Goal: Task Accomplishment & Management: Use online tool/utility

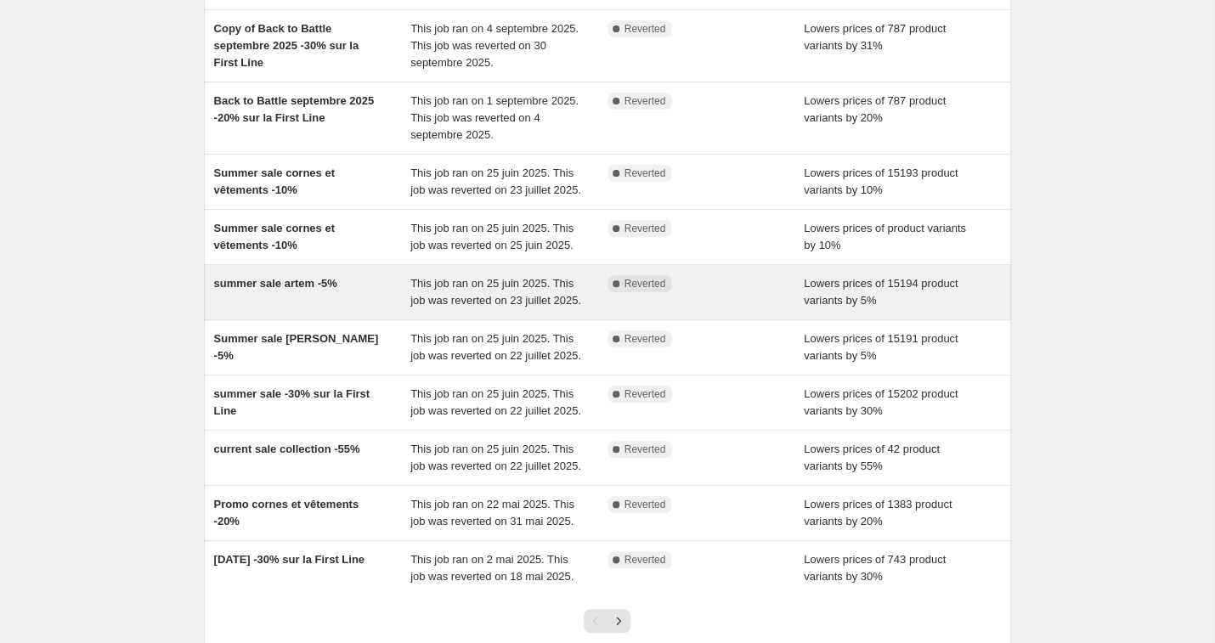
scroll to position [147, 0]
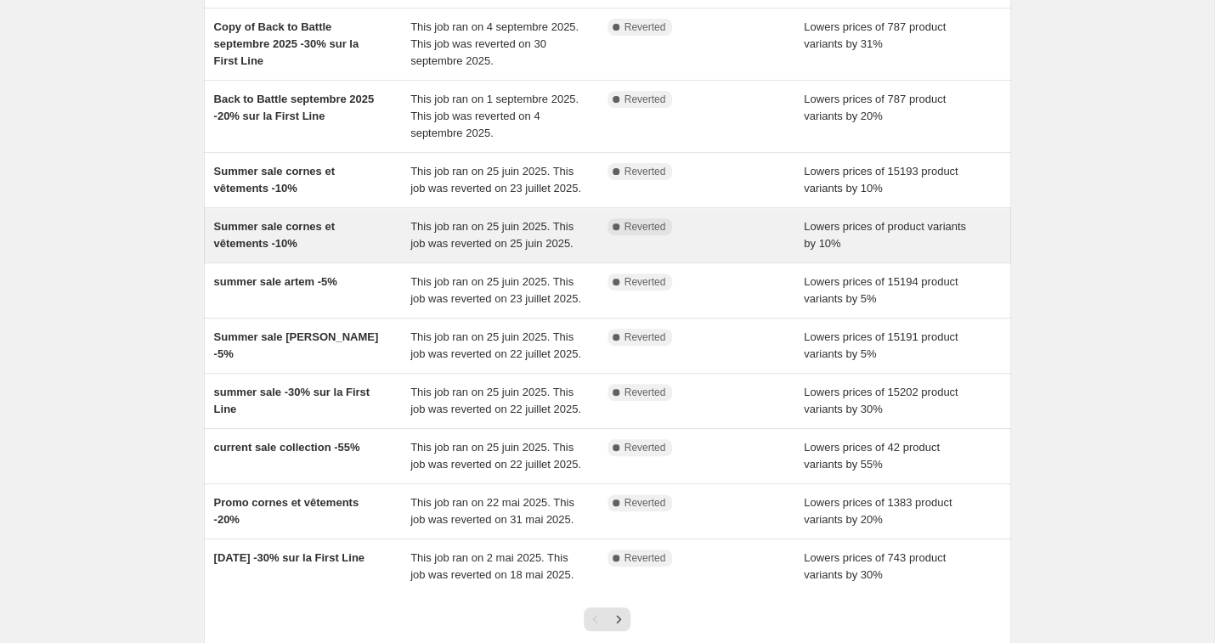
click at [317, 244] on span "Summer sale cornes et vêtements -10%" at bounding box center [274, 235] width 121 height 30
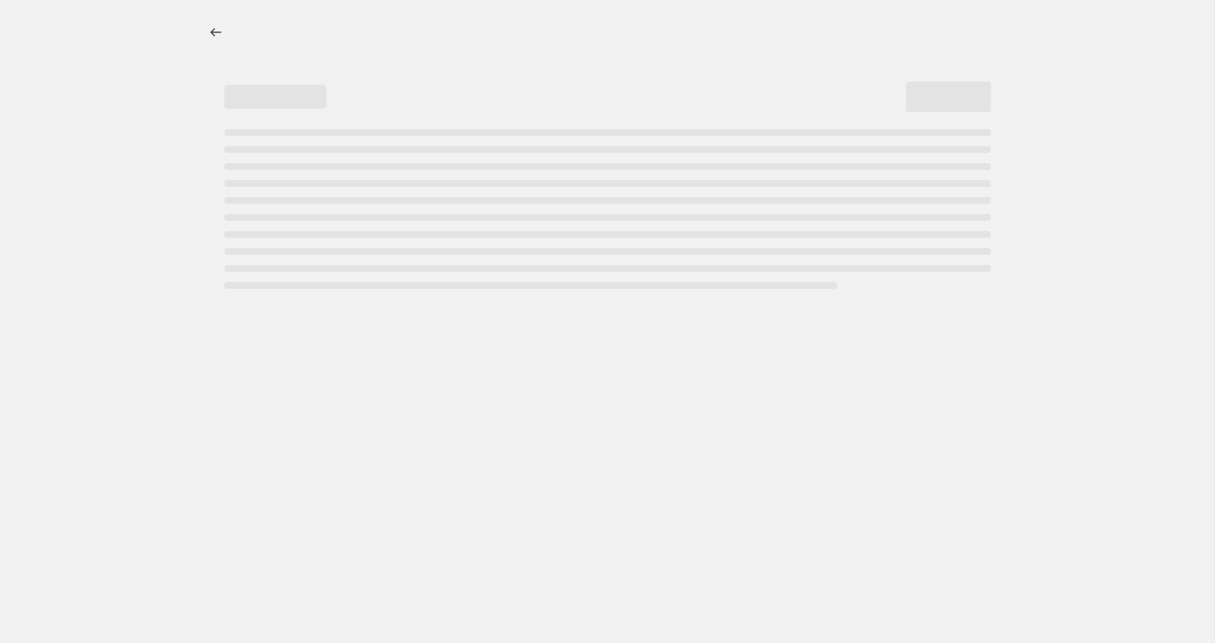
select select "percentage"
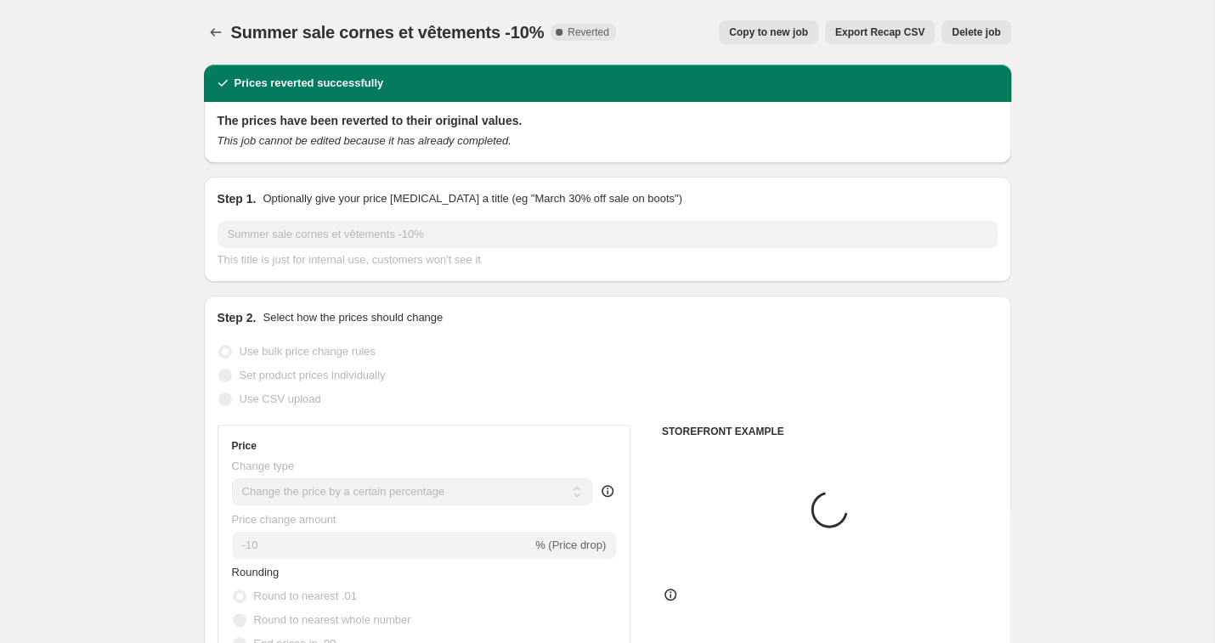
select select "collection"
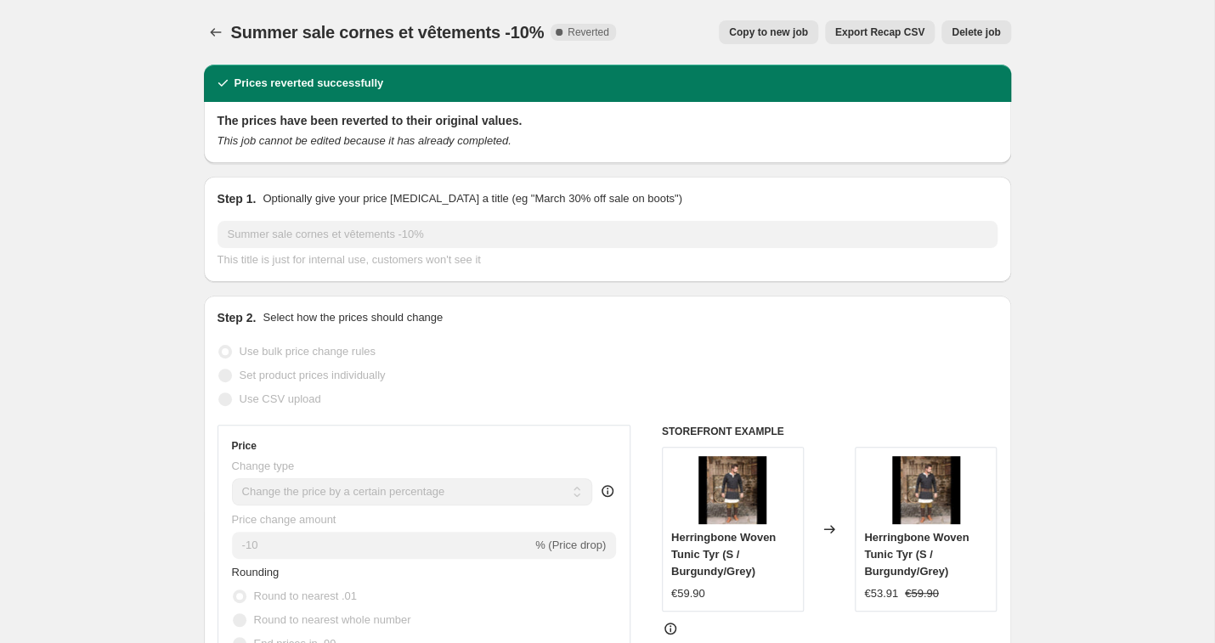
click at [797, 30] on span "Copy to new job" at bounding box center [768, 32] width 79 height 14
select select "percentage"
select select "collection"
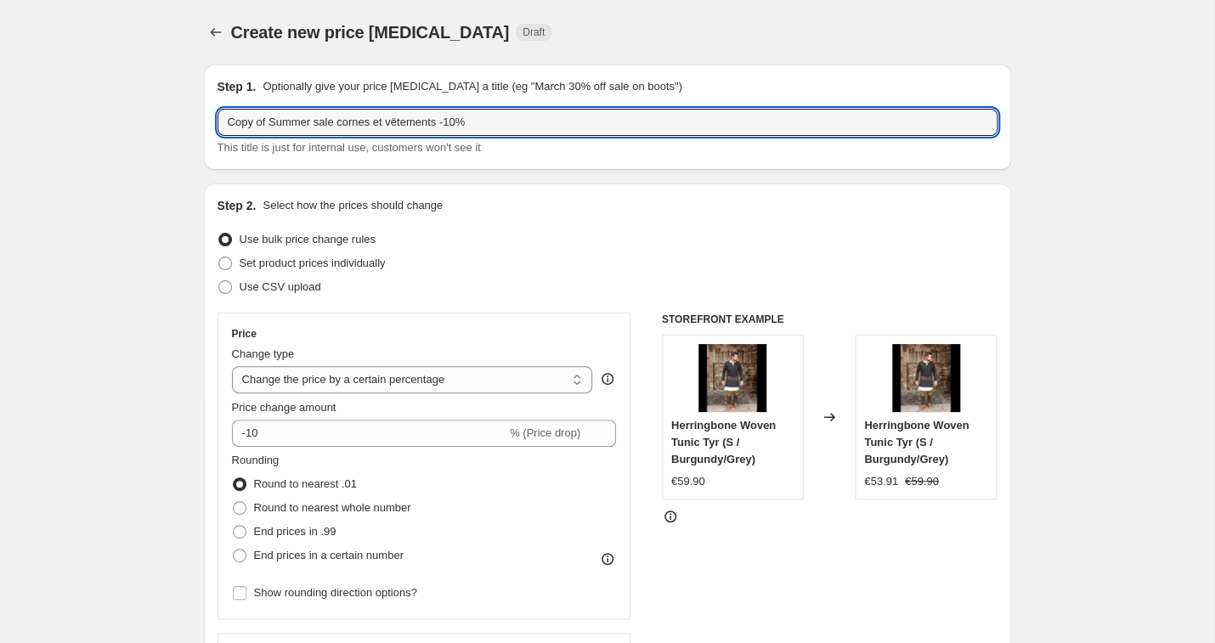
drag, startPoint x: 336, startPoint y: 120, endPoint x: 194, endPoint y: 111, distance: 142.1
type input "HALLOWEEN cornes et vêtements -10%"
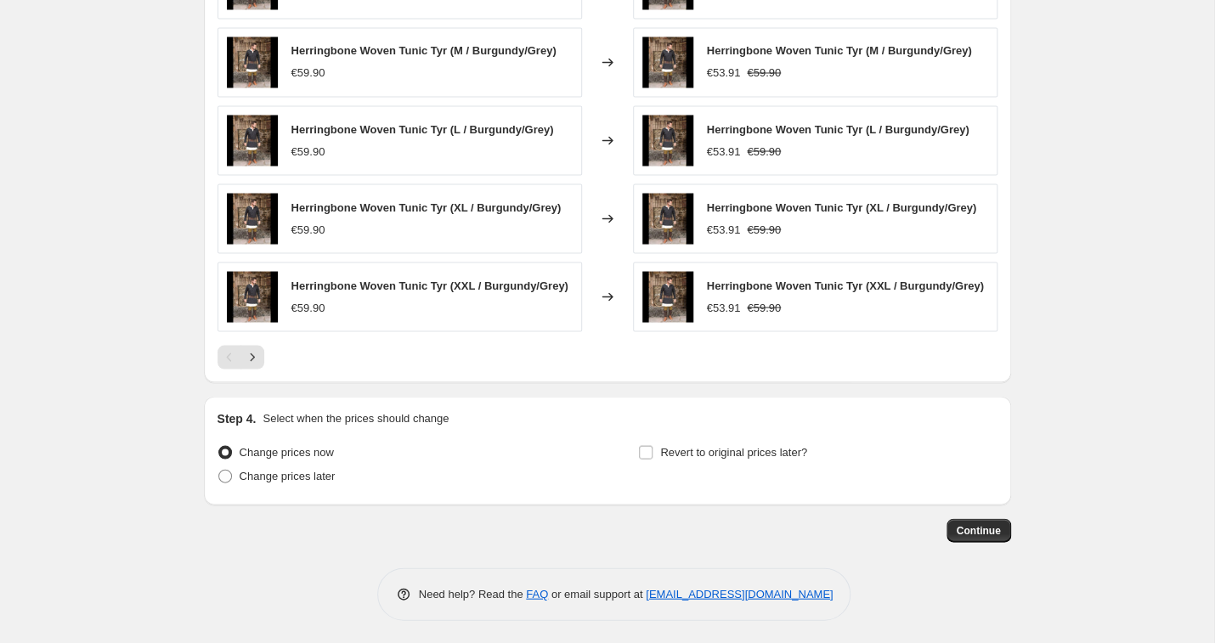
scroll to position [1280, 0]
click at [679, 446] on span "Revert to original prices later?" at bounding box center [733, 452] width 147 height 13
click at [653, 446] on input "Revert to original prices later?" at bounding box center [646, 453] width 14 height 14
checkbox input "true"
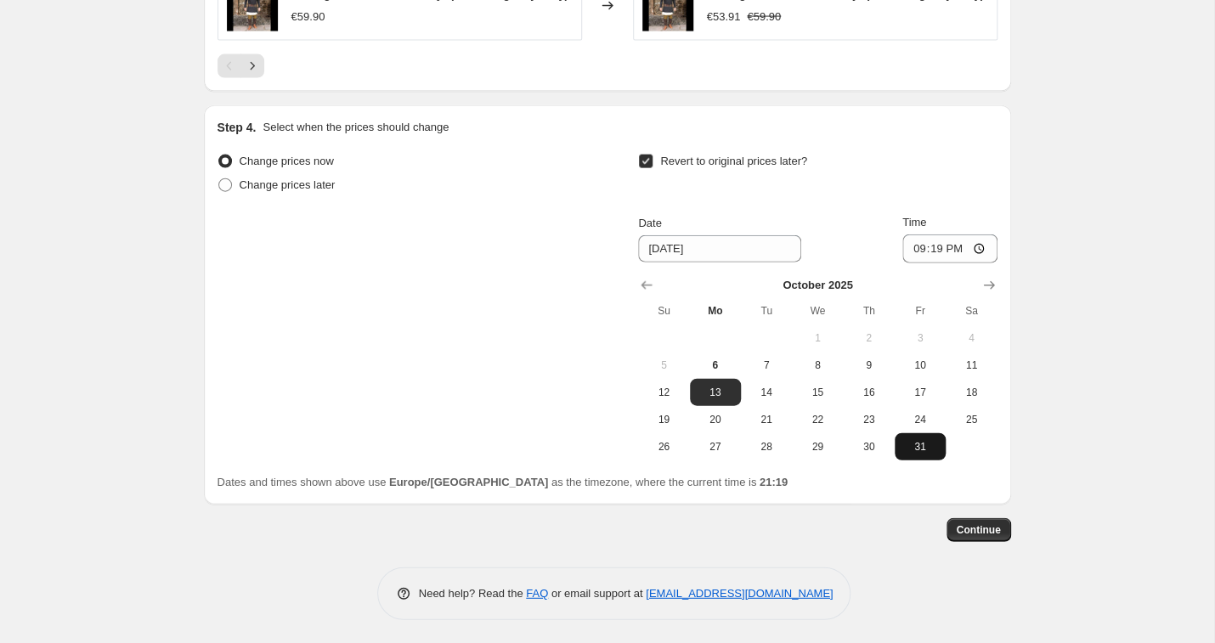
scroll to position [1571, 0]
drag, startPoint x: 916, startPoint y: 449, endPoint x: 926, endPoint y: 338, distance: 110.9
click at [916, 448] on span "31" at bounding box center [919, 448] width 37 height 14
type input "10/31/2025"
click at [956, 240] on input "21:19" at bounding box center [949, 249] width 95 height 29
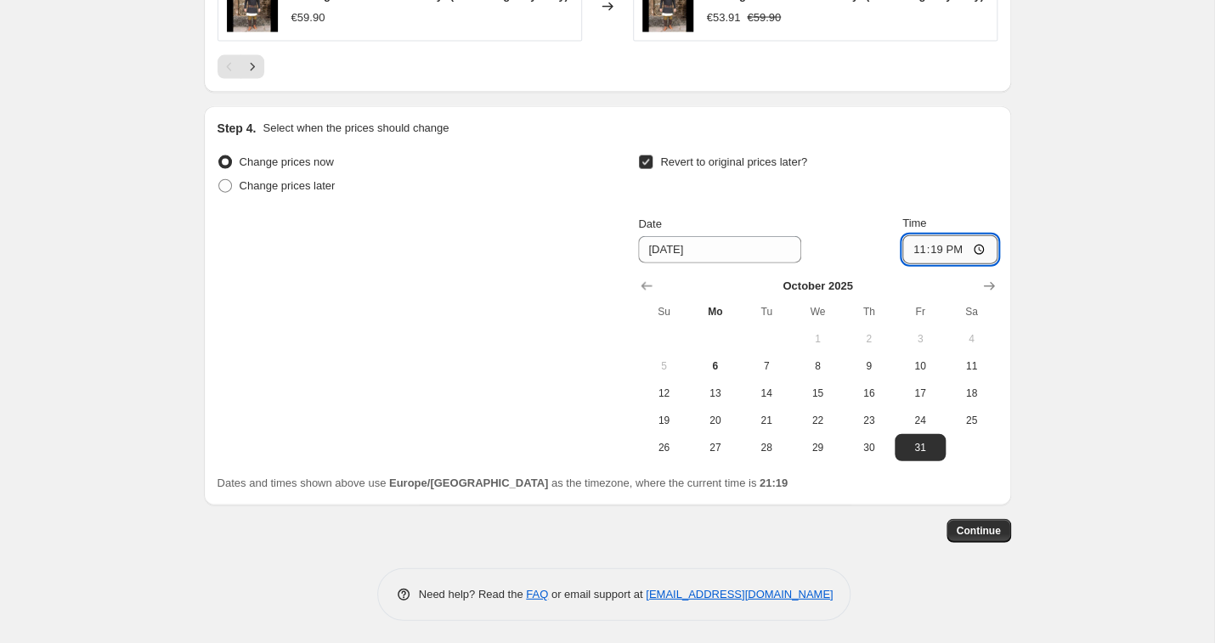
click at [980, 242] on input "23:19" at bounding box center [949, 249] width 95 height 29
type input "23:59"
click at [979, 525] on span "Continue" at bounding box center [979, 531] width 44 height 14
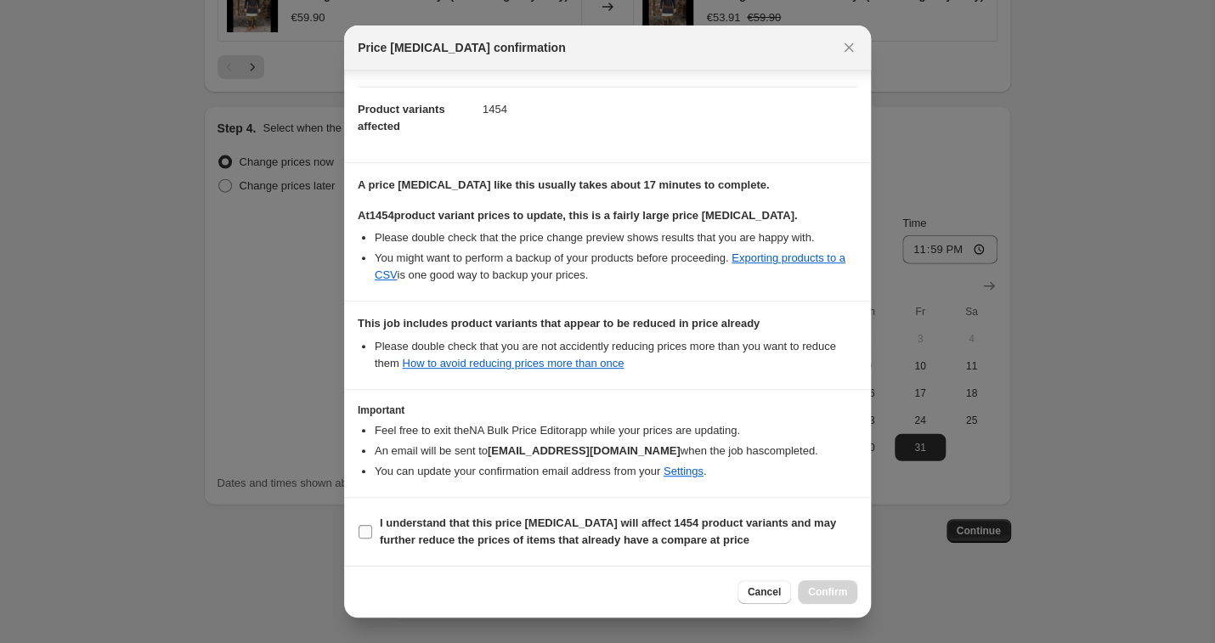
scroll to position [182, 0]
drag, startPoint x: 365, startPoint y: 526, endPoint x: 470, endPoint y: 538, distance: 106.0
click at [365, 526] on input "I understand that this price change job will affect 1454 product variants and m…" at bounding box center [366, 533] width 14 height 14
checkbox input "true"
click at [834, 587] on span "Confirm" at bounding box center [827, 592] width 39 height 14
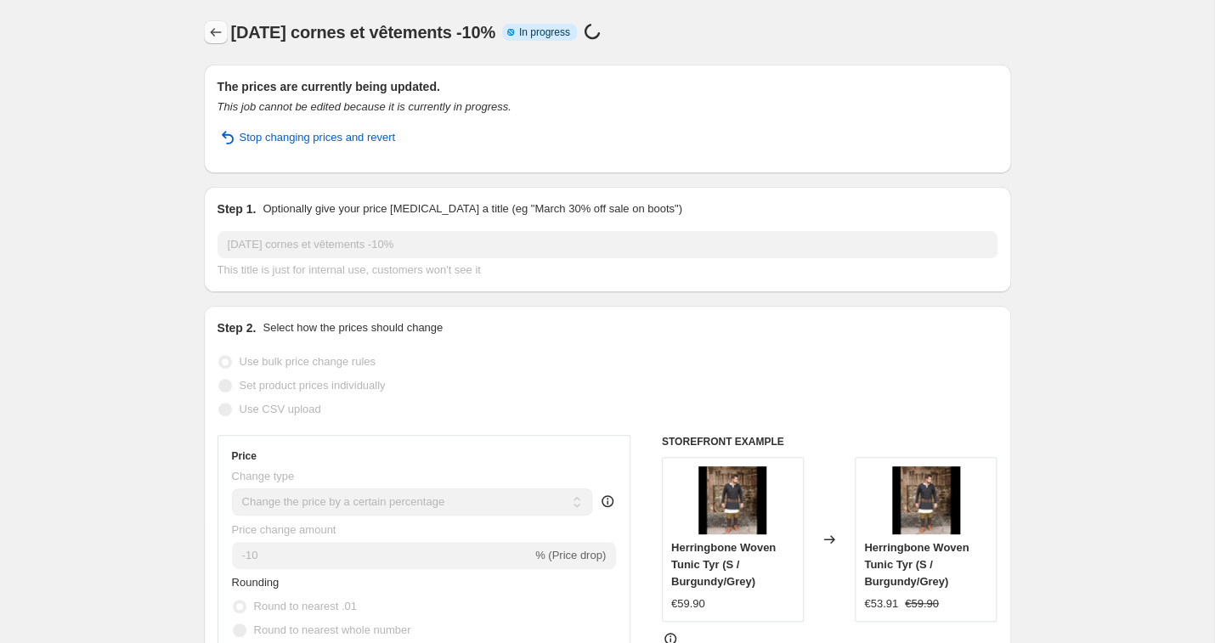
click at [210, 35] on icon "Price change jobs" at bounding box center [215, 32] width 17 height 17
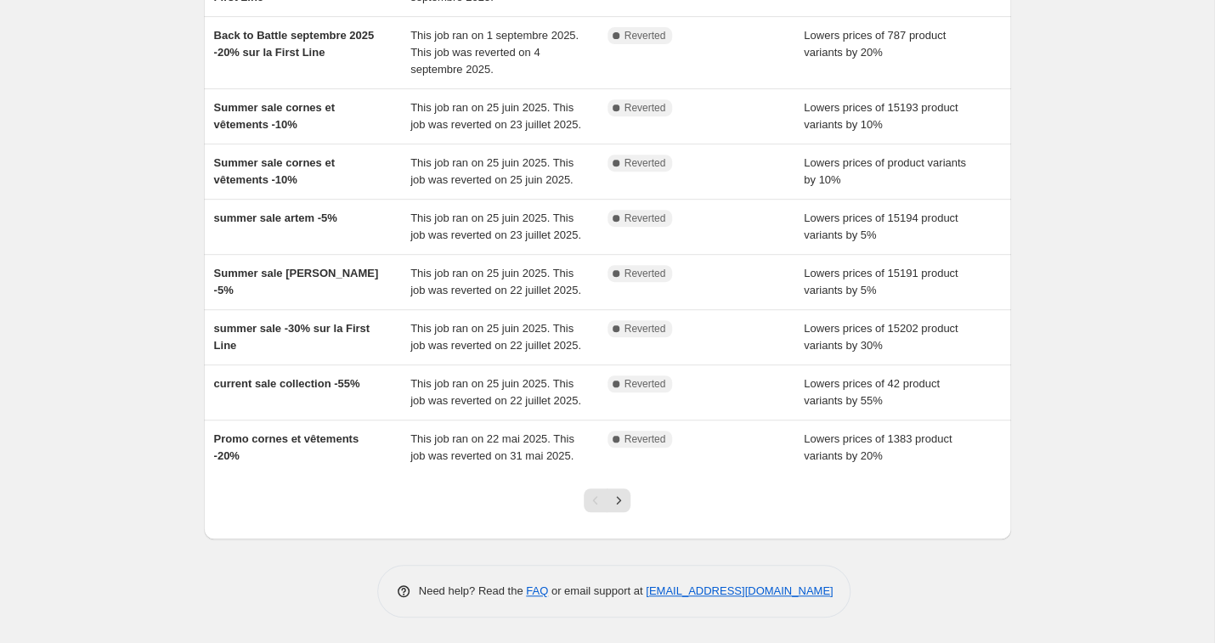
scroll to position [366, 0]
click at [617, 505] on icon "Next" at bounding box center [618, 500] width 17 height 17
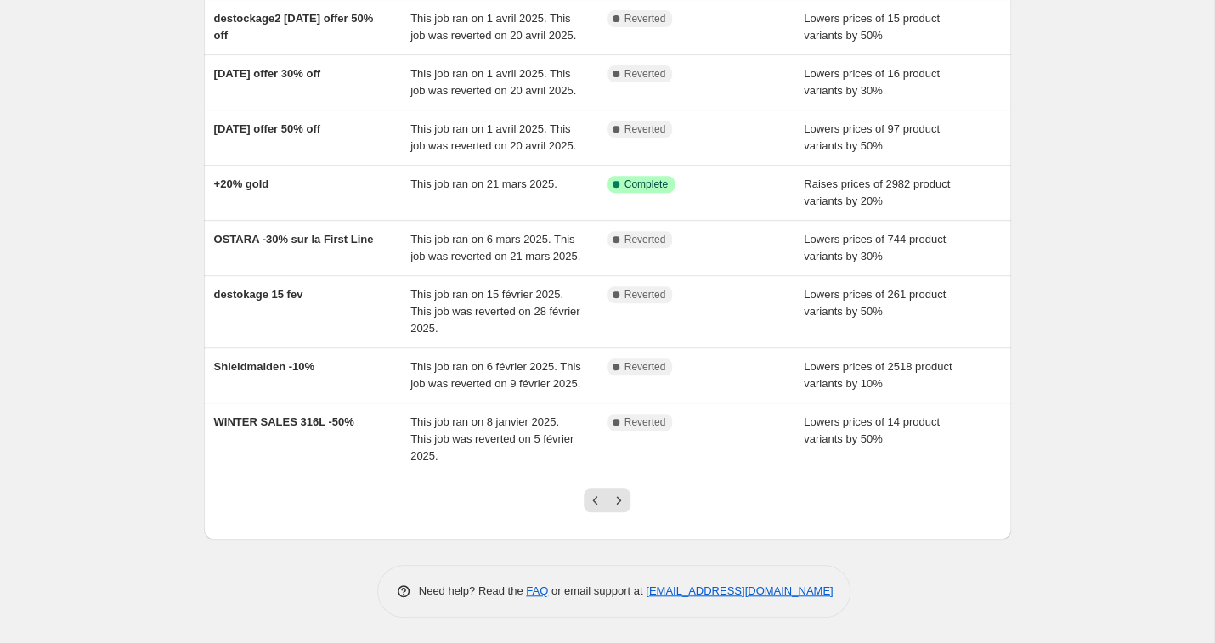
scroll to position [349, 0]
click at [618, 496] on icon "Next" at bounding box center [618, 500] width 17 height 17
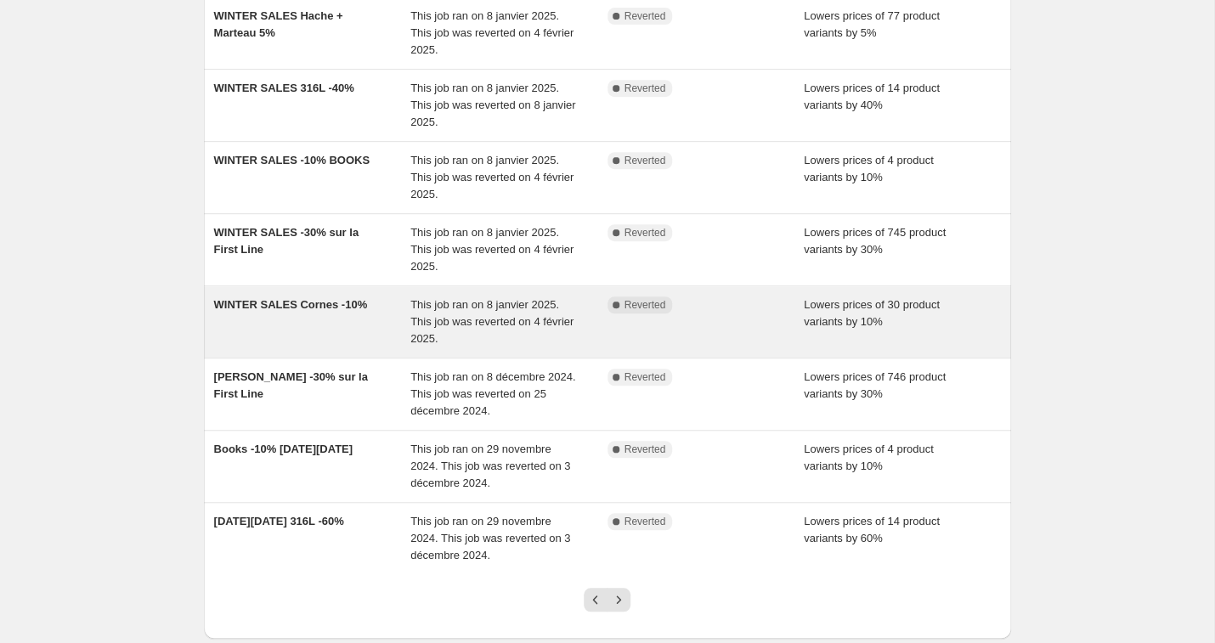
scroll to position [308, 0]
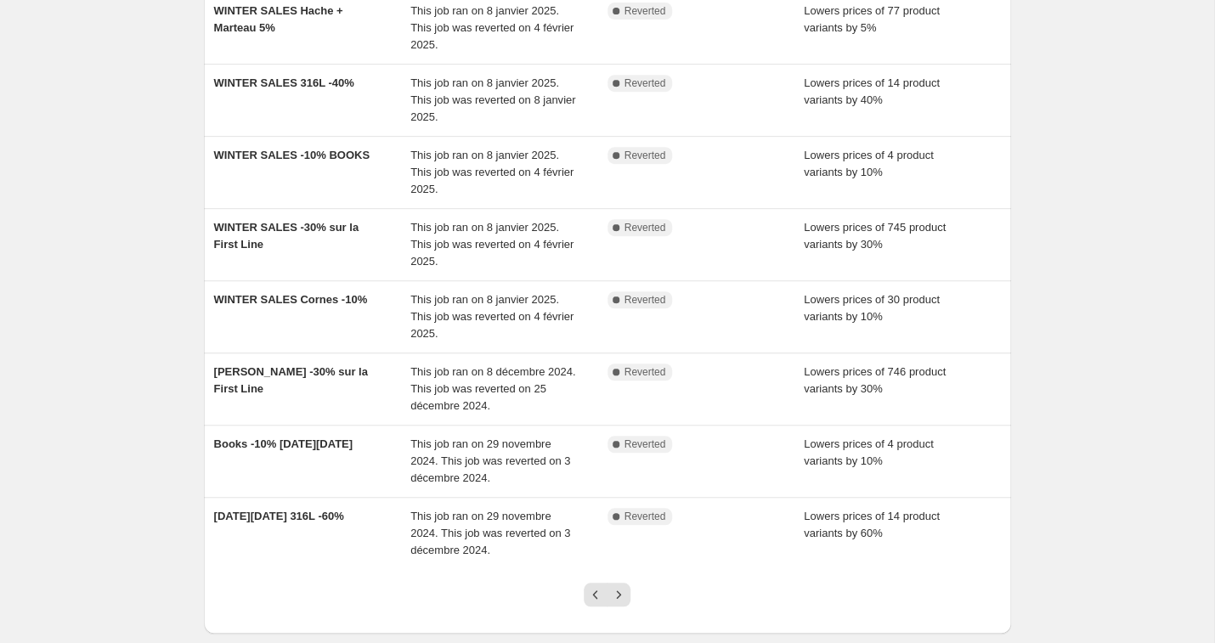
click at [622, 586] on icon "Next" at bounding box center [618, 594] width 17 height 17
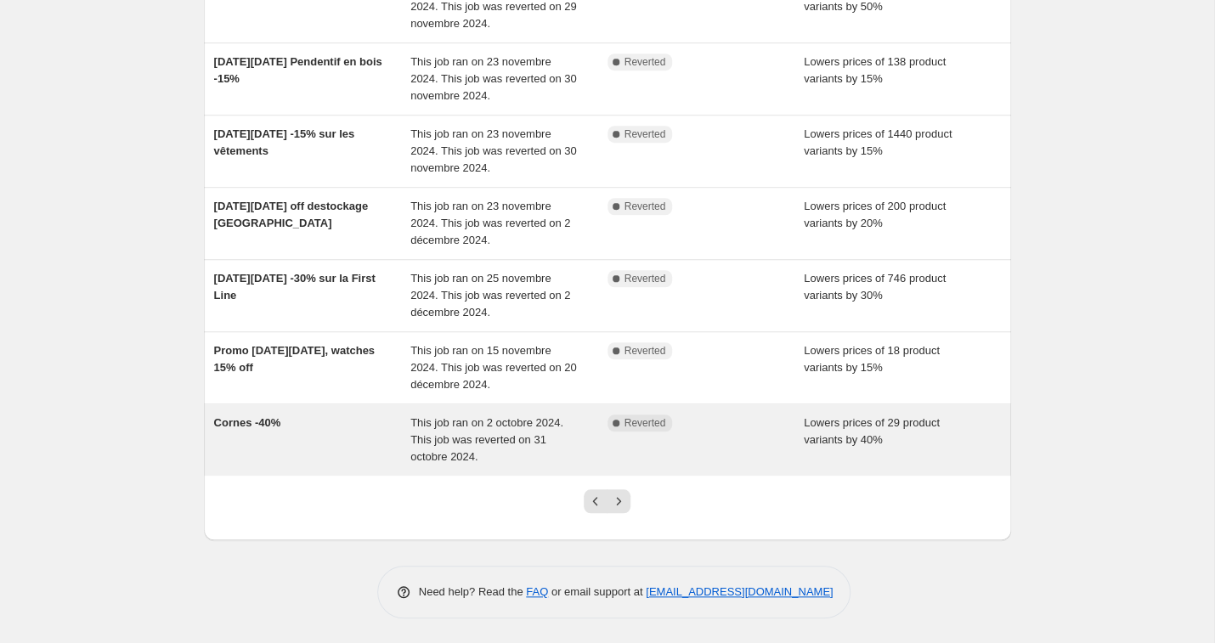
scroll to position [400, 0]
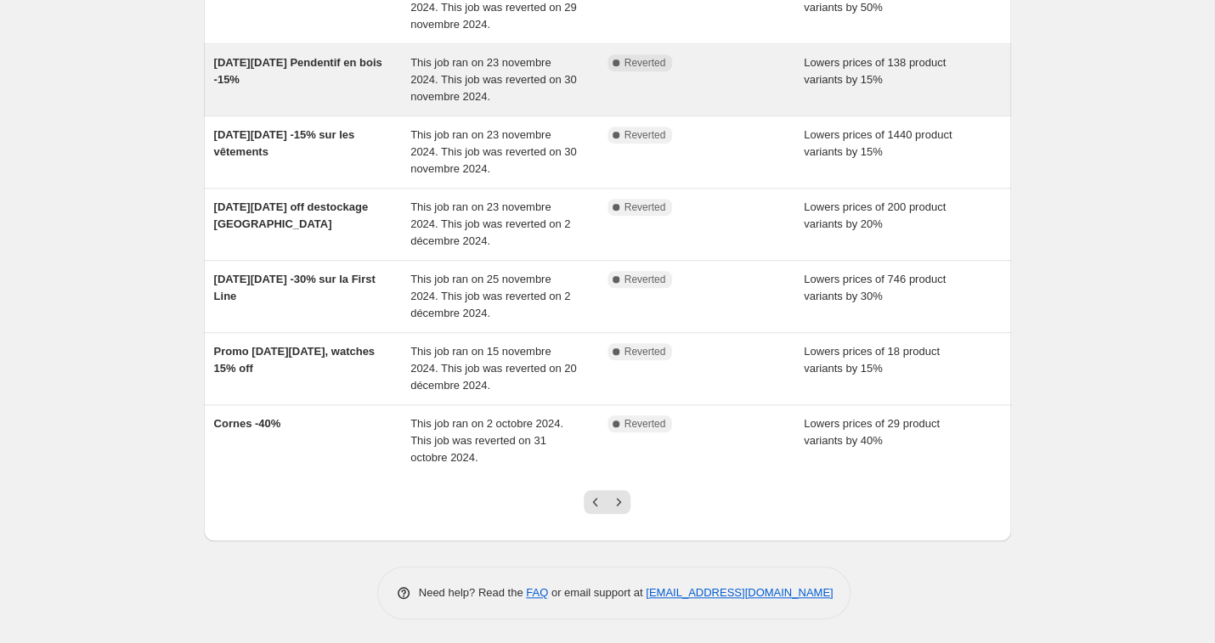
click at [355, 93] on div "BLACK FRIDAY Pendentif en bois -15%" at bounding box center [312, 79] width 197 height 51
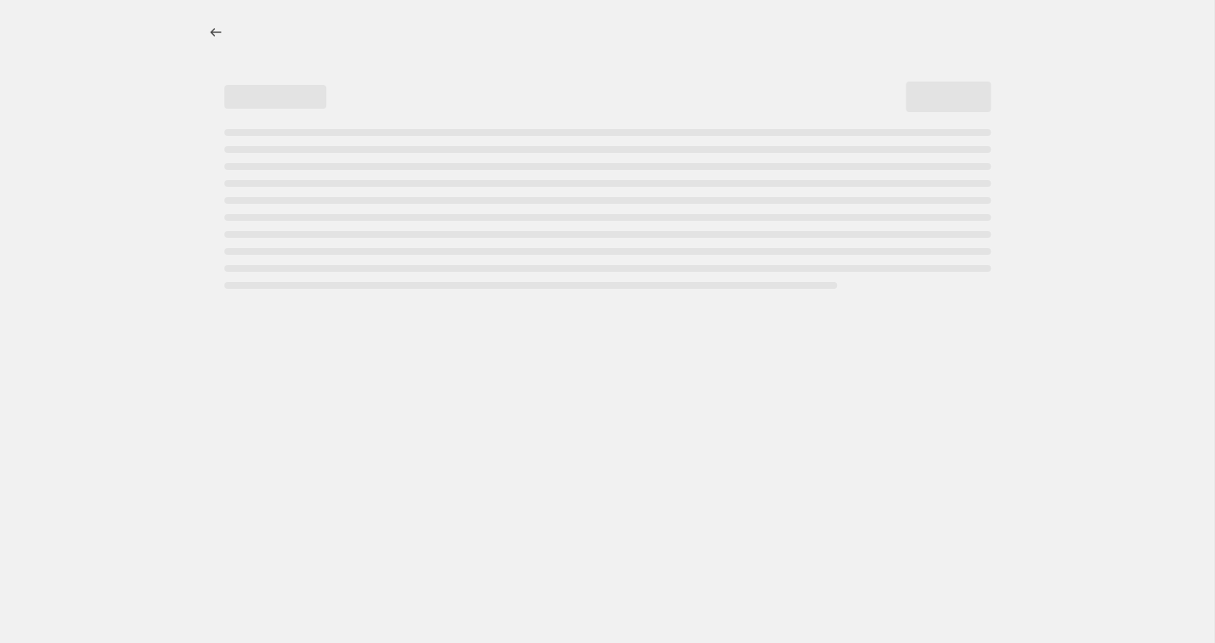
select select "percentage"
select select "tag"
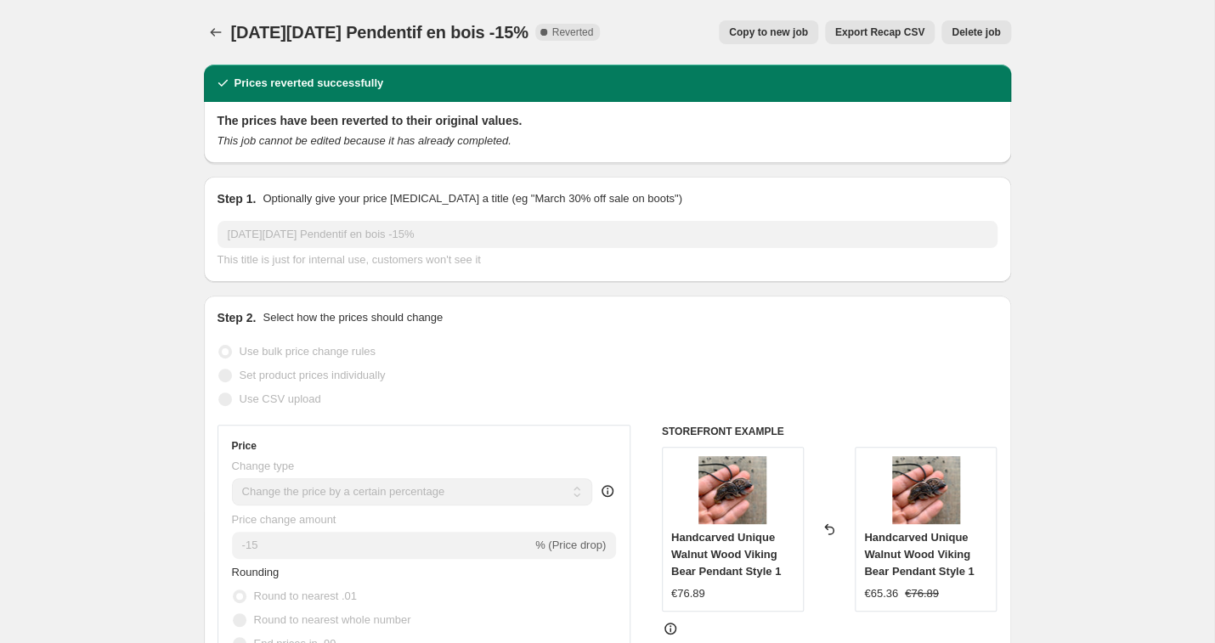
click at [770, 33] on span "Copy to new job" at bounding box center [768, 32] width 79 height 14
select select "percentage"
select select "tag"
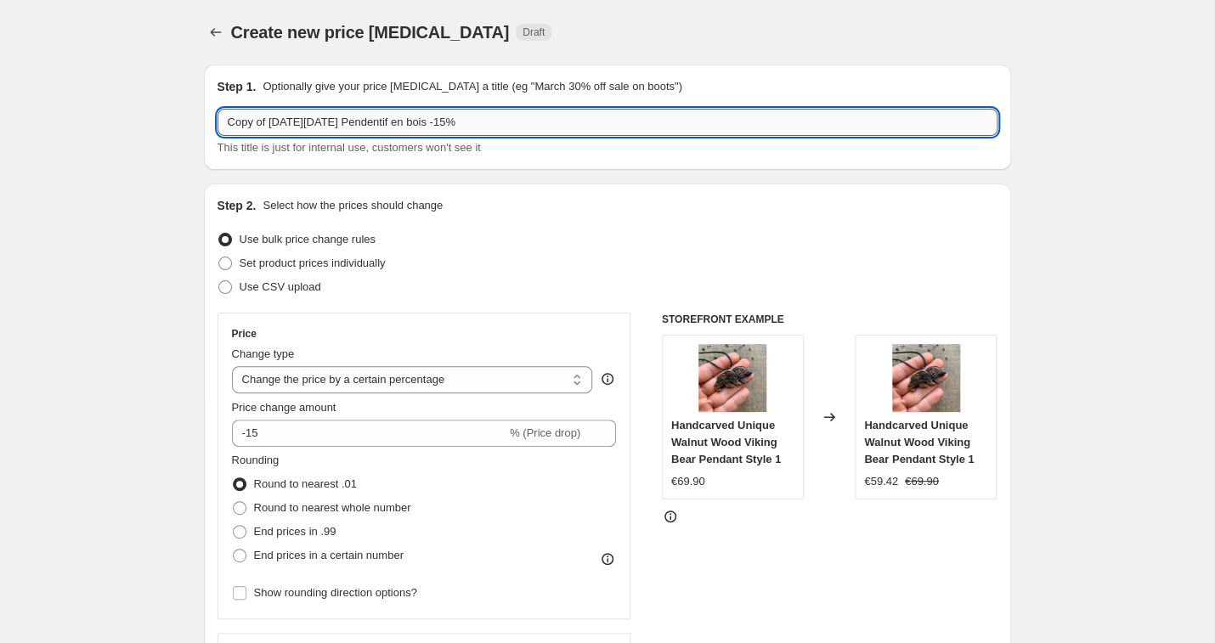
click at [450, 119] on input "Copy of BLACK FRIDAY Pendentif en bois -15%" at bounding box center [608, 122] width 780 height 27
drag, startPoint x: 345, startPoint y: 119, endPoint x: 213, endPoint y: 113, distance: 131.8
click at [213, 113] on div "Step 1. Optionally give your price change job a title (eg "March 30% off sale o…" at bounding box center [607, 117] width 807 height 105
type input "HALLOWEEN Pendentif en bois -10%"
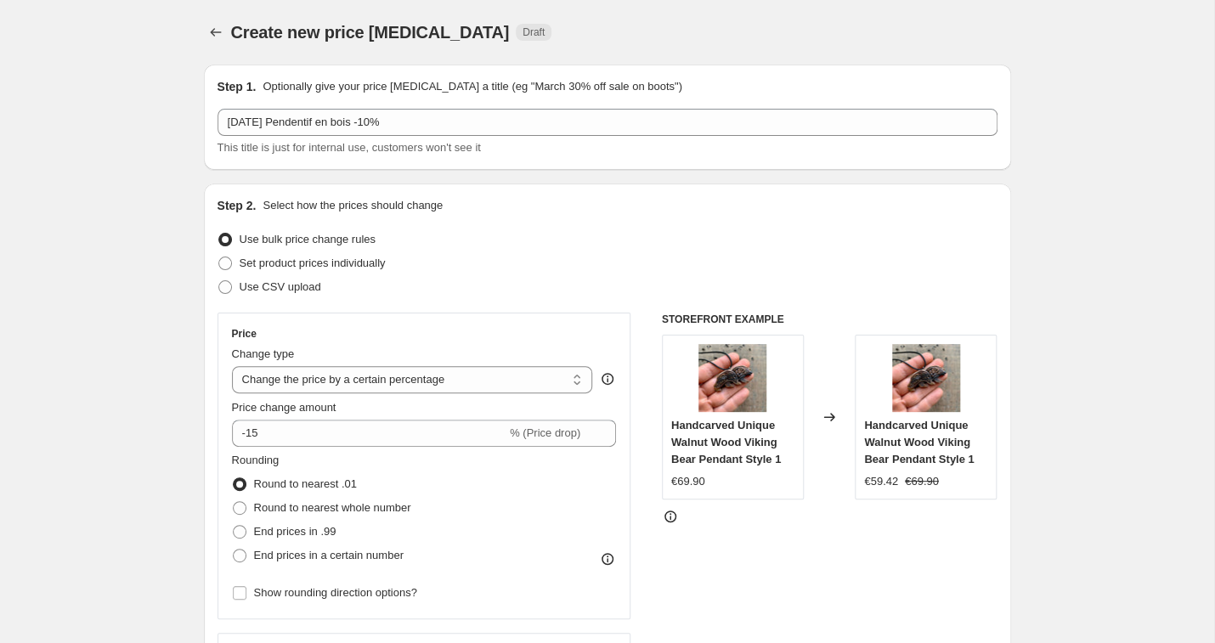
drag, startPoint x: 114, startPoint y: 253, endPoint x: 201, endPoint y: 365, distance: 141.7
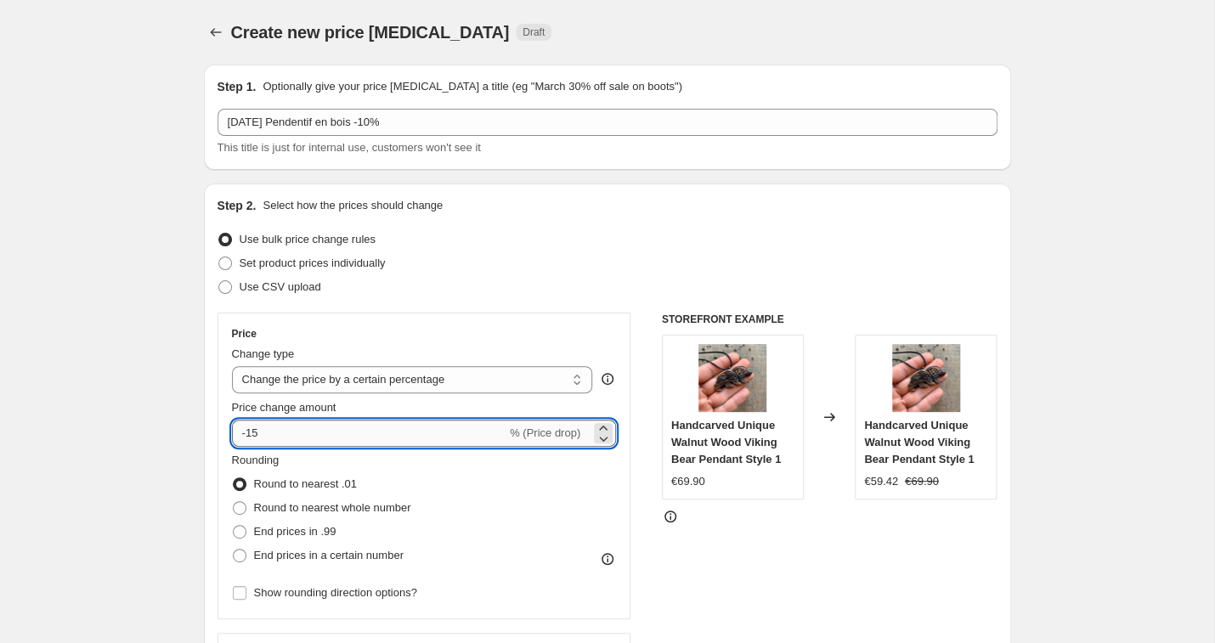
click at [258, 430] on input "-15" at bounding box center [369, 433] width 274 height 27
type input "-10"
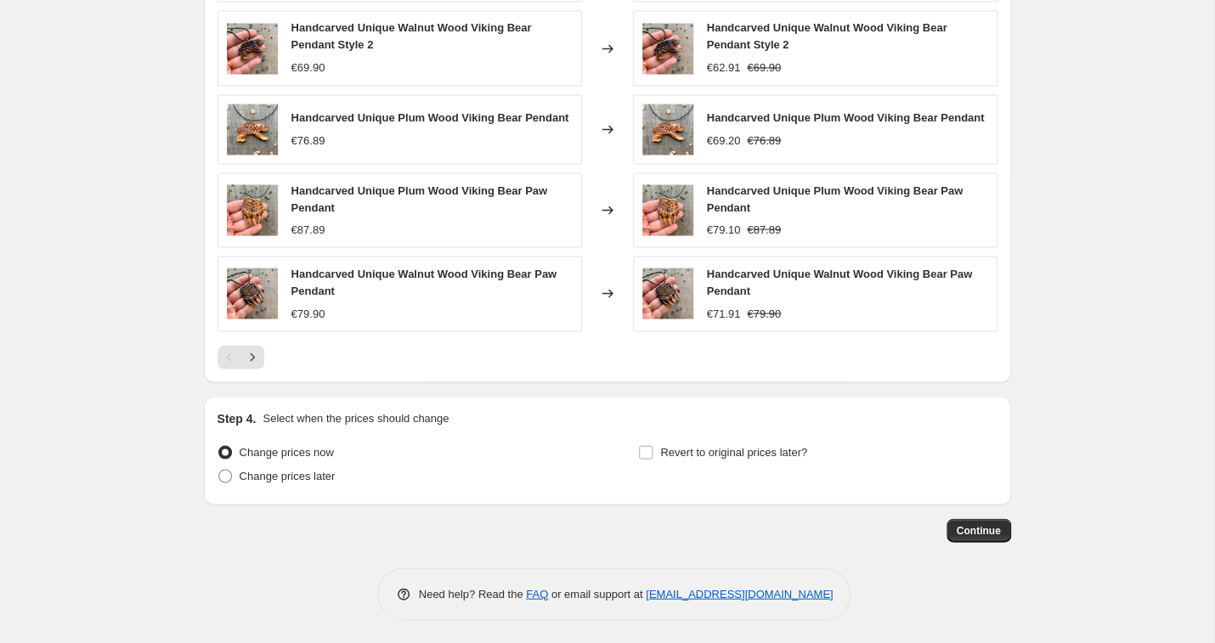
scroll to position [1265, 0]
click at [722, 452] on span "Revert to original prices later?" at bounding box center [733, 452] width 147 height 13
click at [653, 452] on input "Revert to original prices later?" at bounding box center [646, 453] width 14 height 14
checkbox input "true"
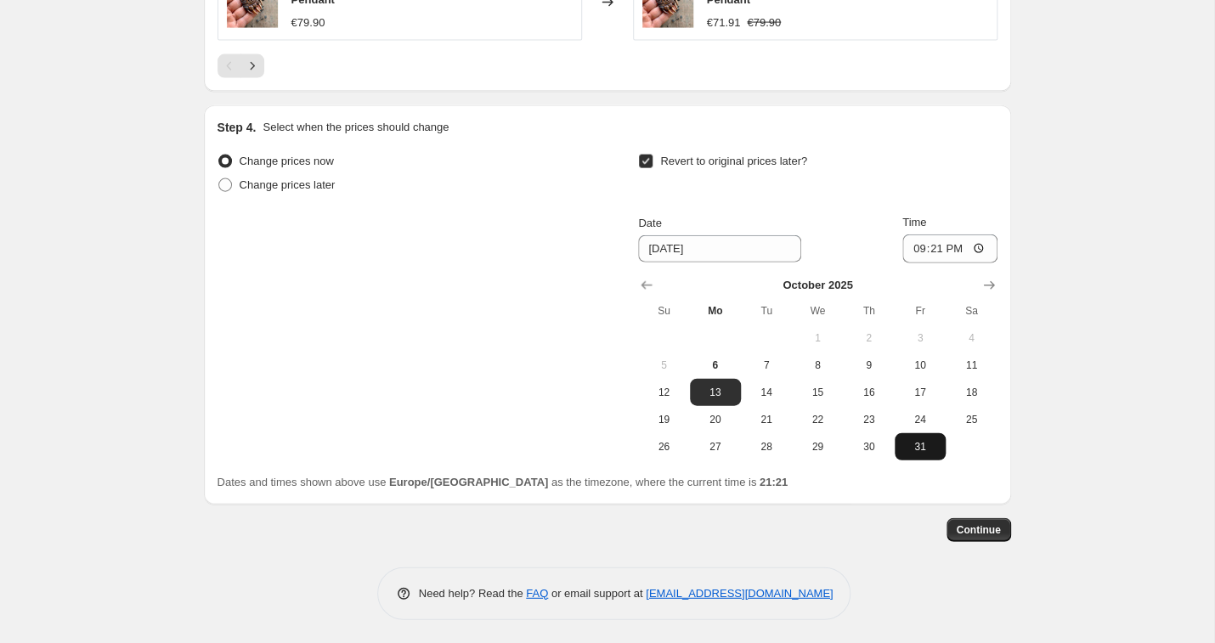
scroll to position [1556, 0]
click at [919, 445] on span "31" at bounding box center [919, 448] width 37 height 14
type input "10/31/2025"
click at [963, 242] on input "21:21" at bounding box center [949, 249] width 95 height 29
click at [977, 244] on input "23:21" at bounding box center [949, 249] width 95 height 29
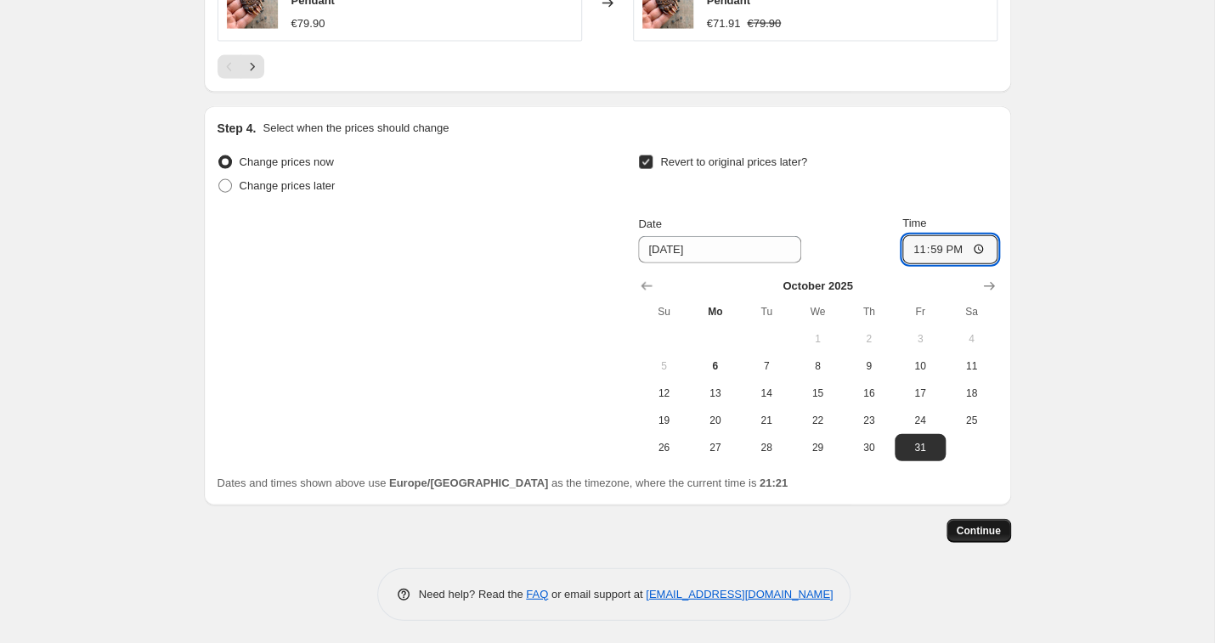
type input "23:59"
click at [975, 524] on span "Continue" at bounding box center [979, 531] width 44 height 14
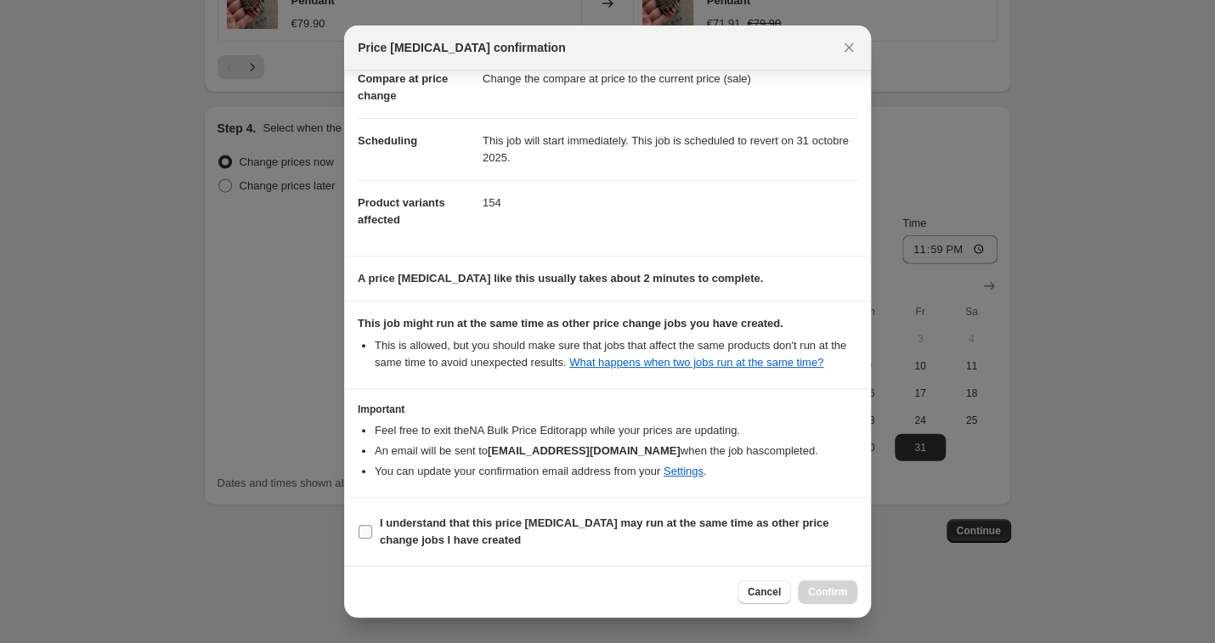
scroll to position [105, 0]
click at [374, 534] on label "I understand that this price change job may run at the same time as other price…" at bounding box center [608, 531] width 500 height 41
click at [372, 534] on input "I understand that this price change job may run at the same time as other price…" at bounding box center [366, 532] width 14 height 14
checkbox input "true"
click at [826, 585] on button "Confirm" at bounding box center [827, 592] width 59 height 24
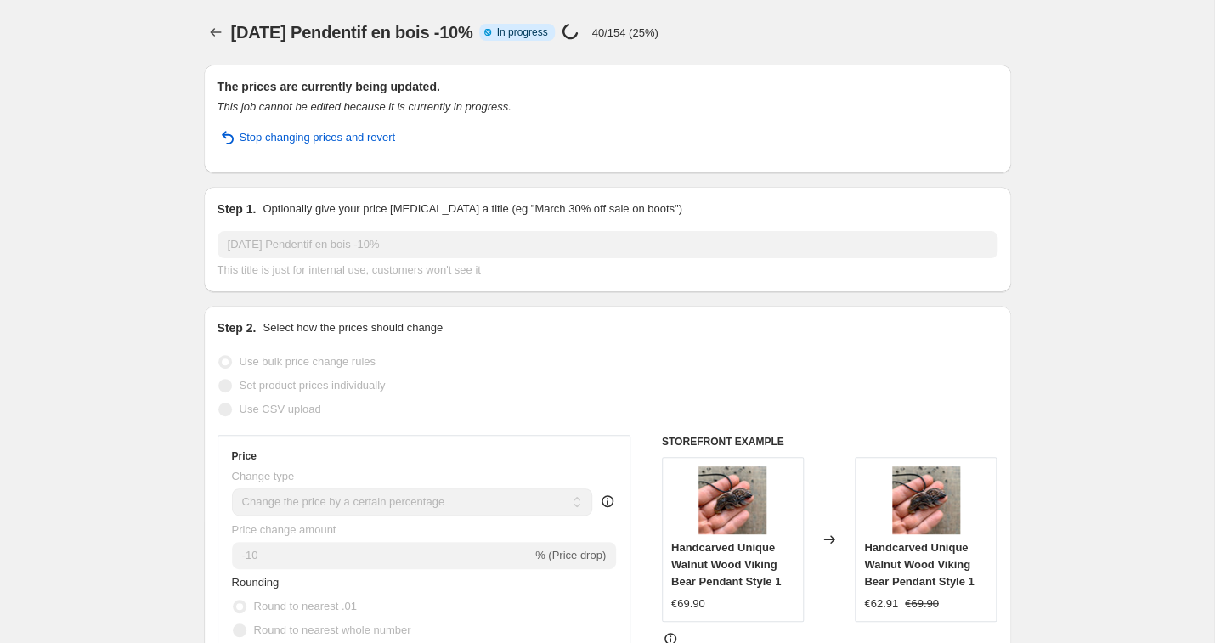
select select "percentage"
select select "tag"
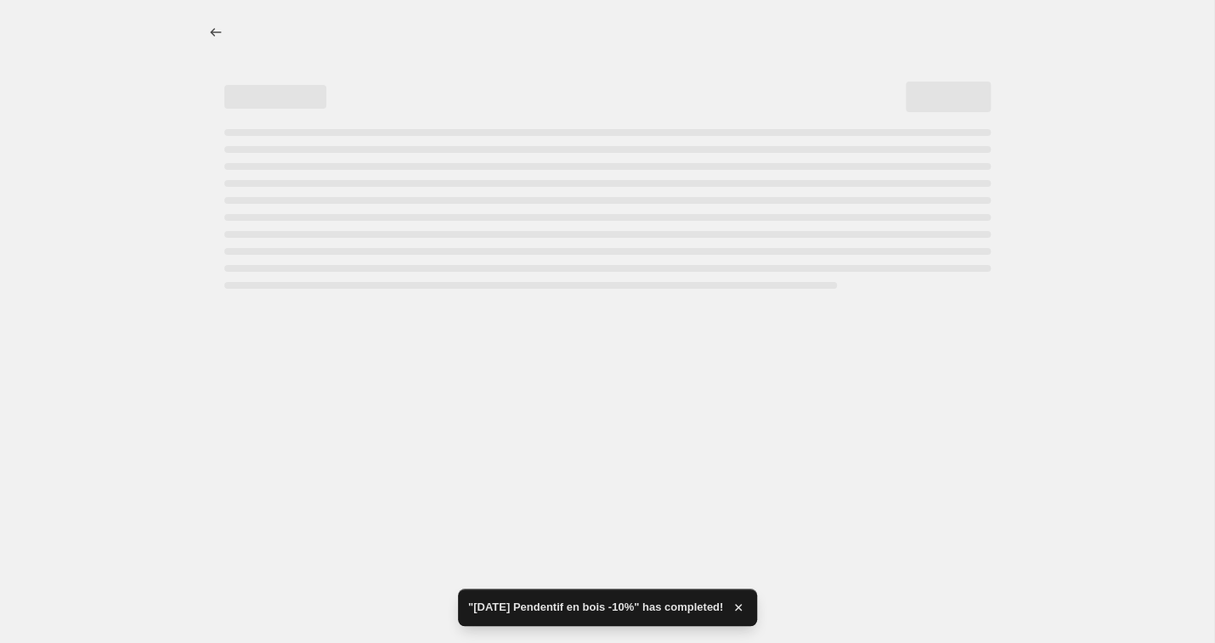
select select "percentage"
select select "tag"
